Goal: Transaction & Acquisition: Purchase product/service

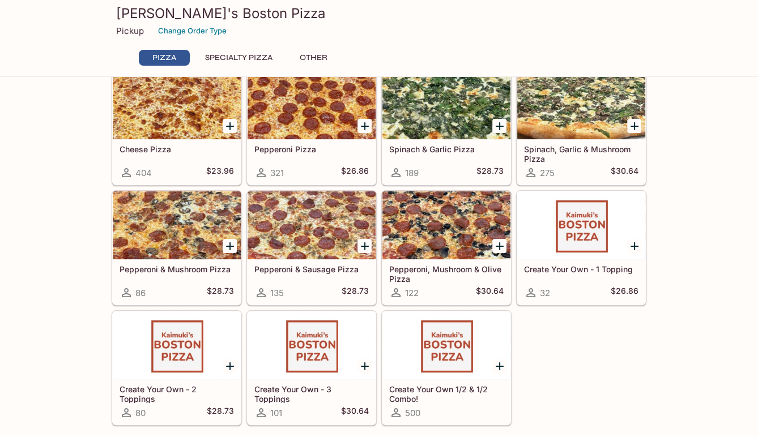
scroll to position [227, 0]
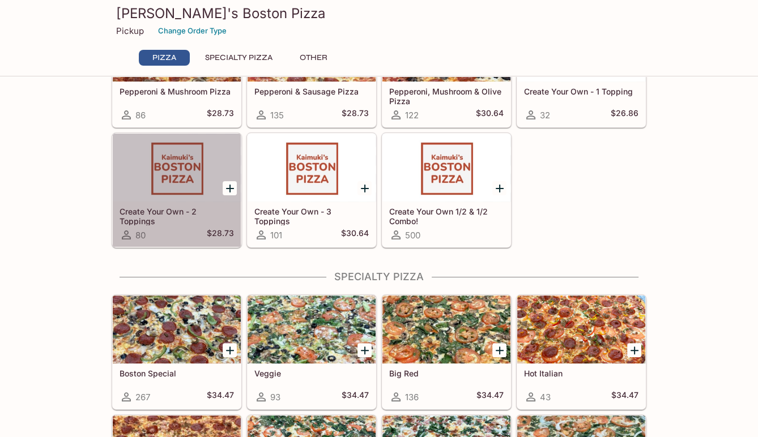
click at [157, 182] on div at bounding box center [177, 168] width 128 height 68
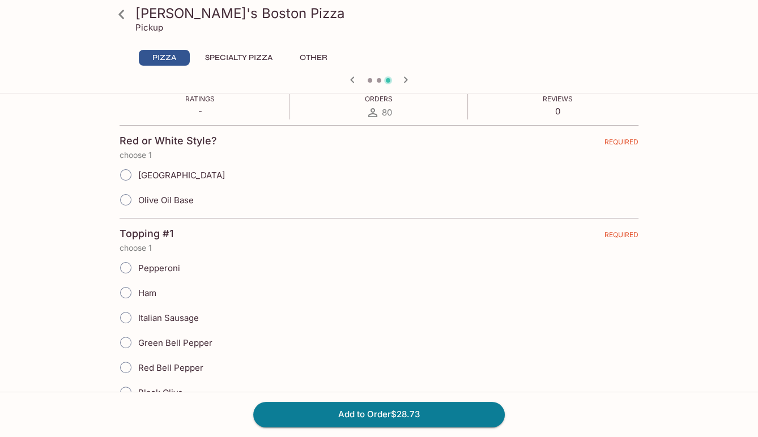
scroll to position [227, 0]
click at [127, 169] on input "[GEOGRAPHIC_DATA]" at bounding box center [126, 174] width 24 height 24
radio input "true"
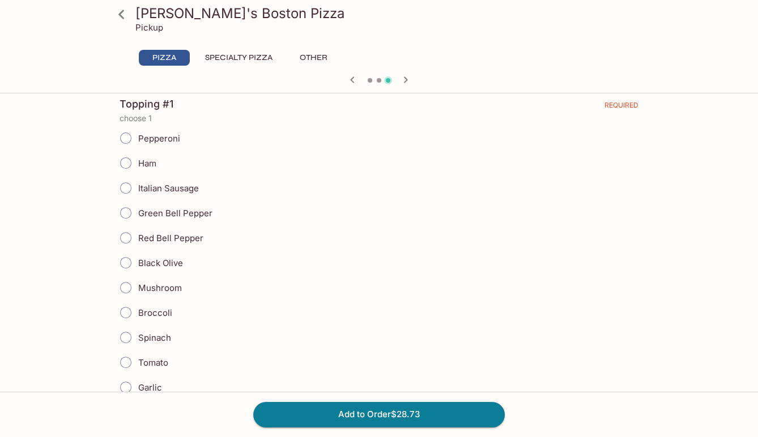
scroll to position [396, 0]
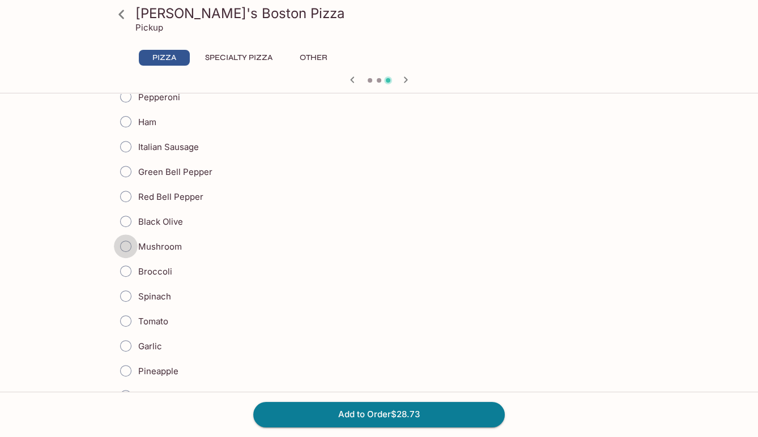
click at [123, 241] on input "Mushroom" at bounding box center [126, 246] width 24 height 24
radio input "true"
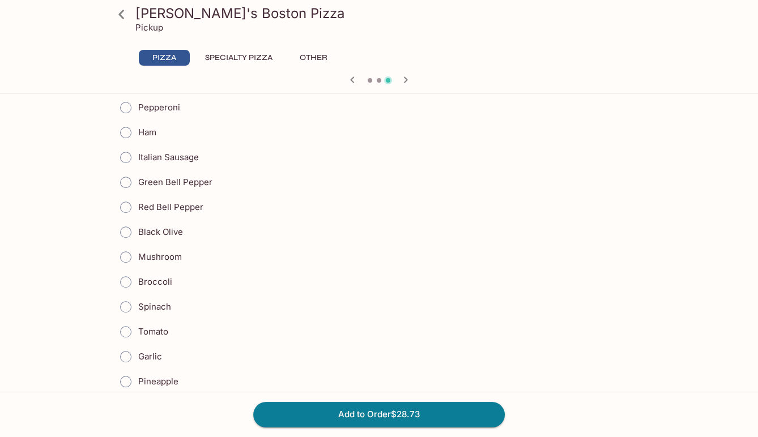
scroll to position [906, 0]
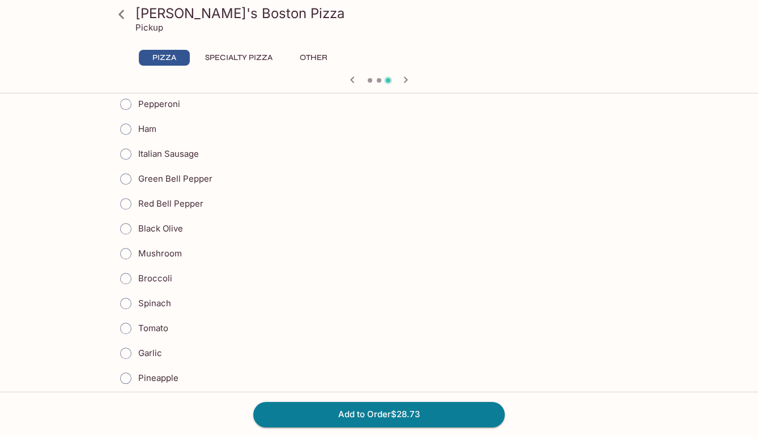
click at [125, 292] on input "Spinach" at bounding box center [126, 304] width 24 height 24
radio input "true"
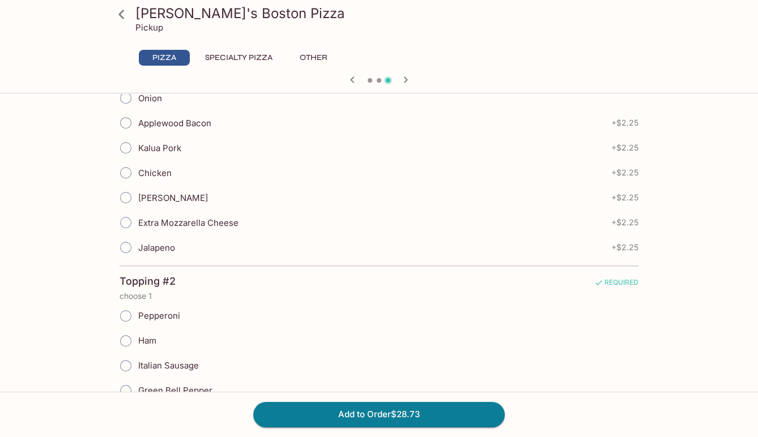
scroll to position [0, 0]
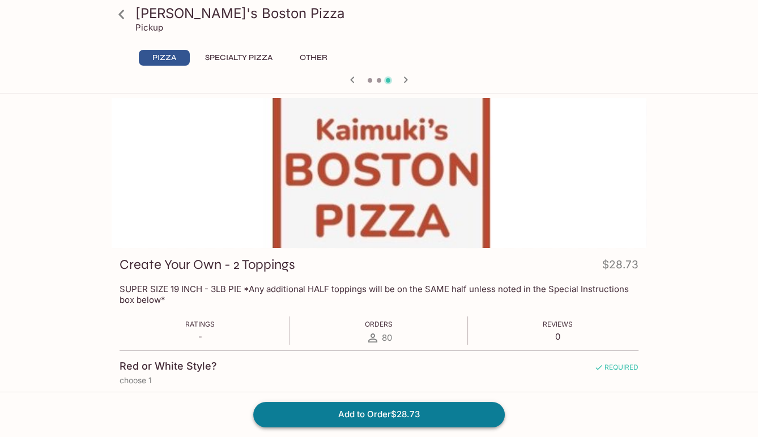
click at [486, 410] on button "Add to Order $28.73" at bounding box center [378, 414] width 251 height 25
